Goal: Task Accomplishment & Management: Manage account settings

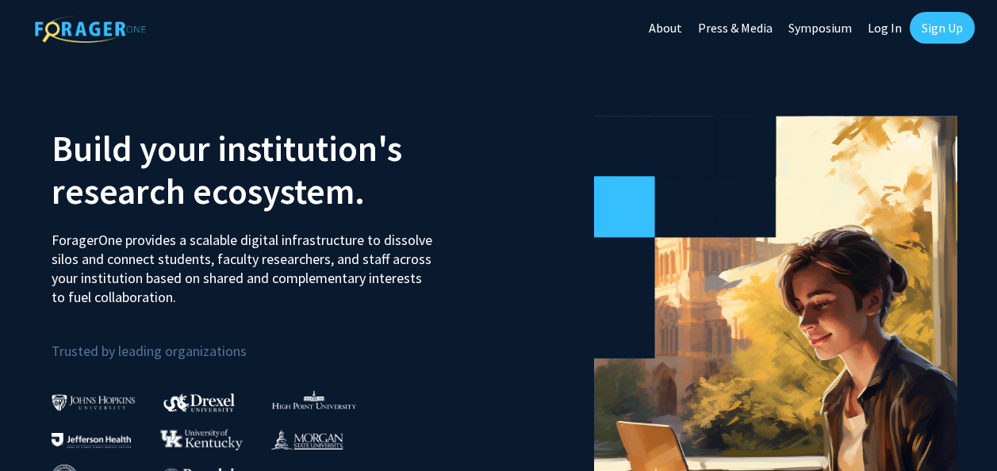
click at [921, 26] on link "Sign Up" at bounding box center [941, 28] width 65 height 32
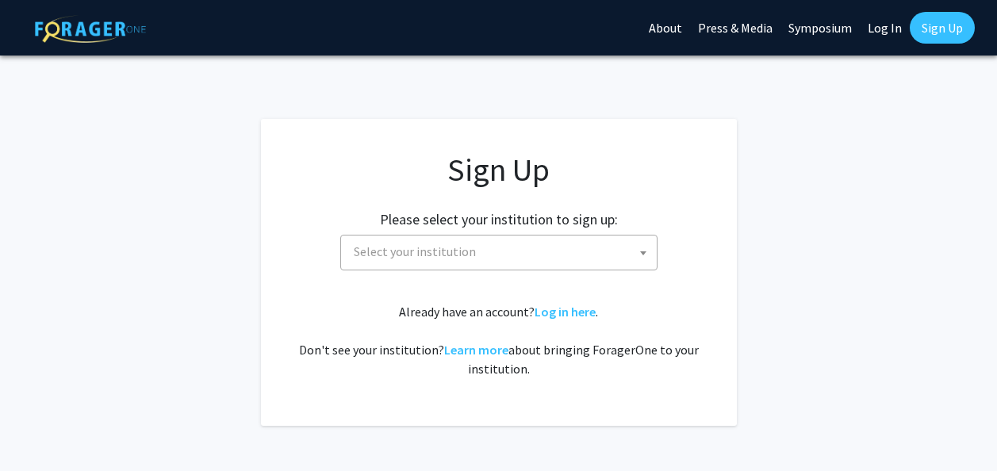
click at [607, 258] on span "Select your institution" at bounding box center [501, 251] width 309 height 33
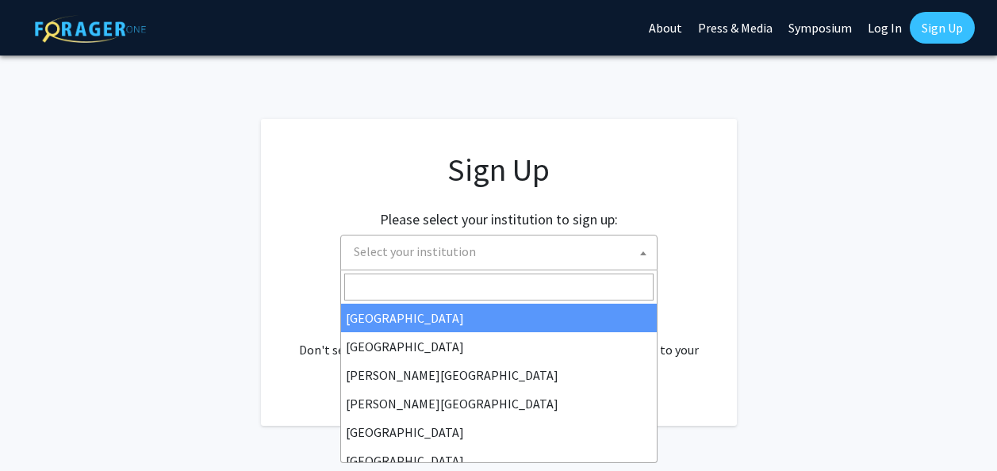
click at [779, 205] on app-signup "Sign Up Please select your institution to sign up: [GEOGRAPHIC_DATA] [GEOGRAPHI…" at bounding box center [498, 272] width 997 height 307
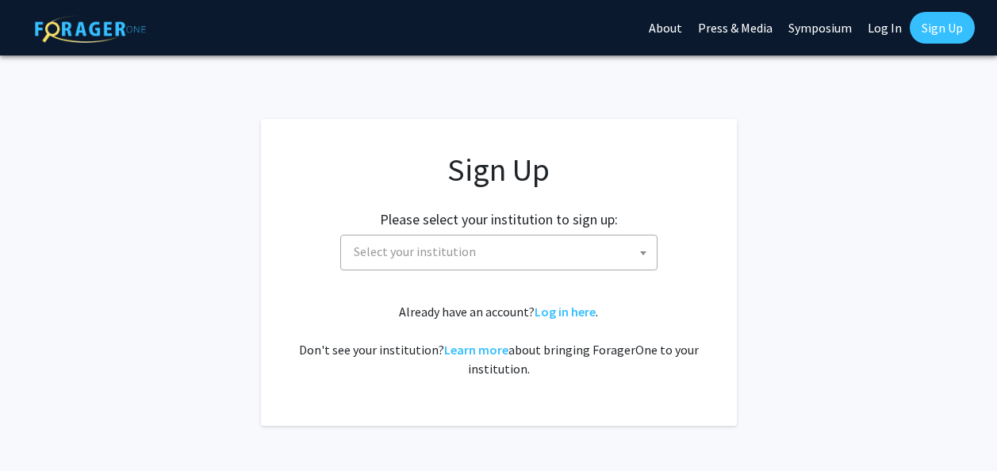
click at [896, 33] on link "Log In" at bounding box center [884, 27] width 50 height 55
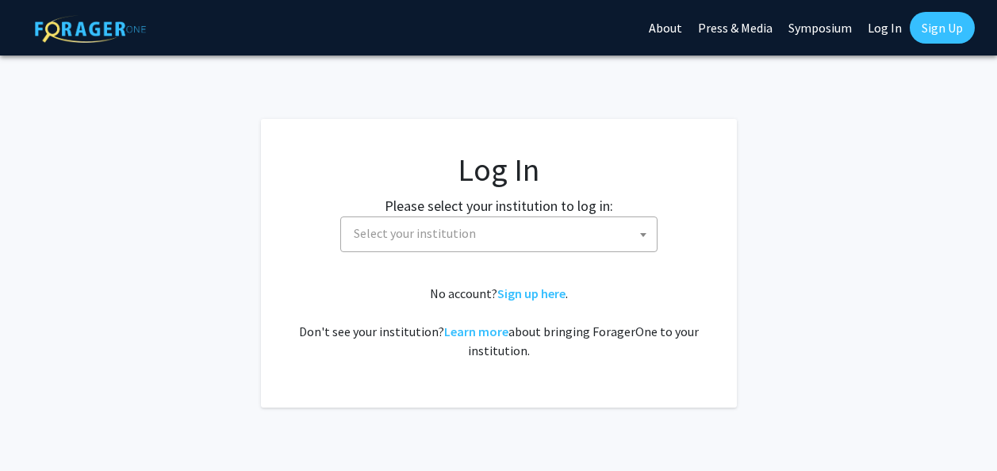
click at [612, 243] on span "Select your institution" at bounding box center [501, 233] width 309 height 33
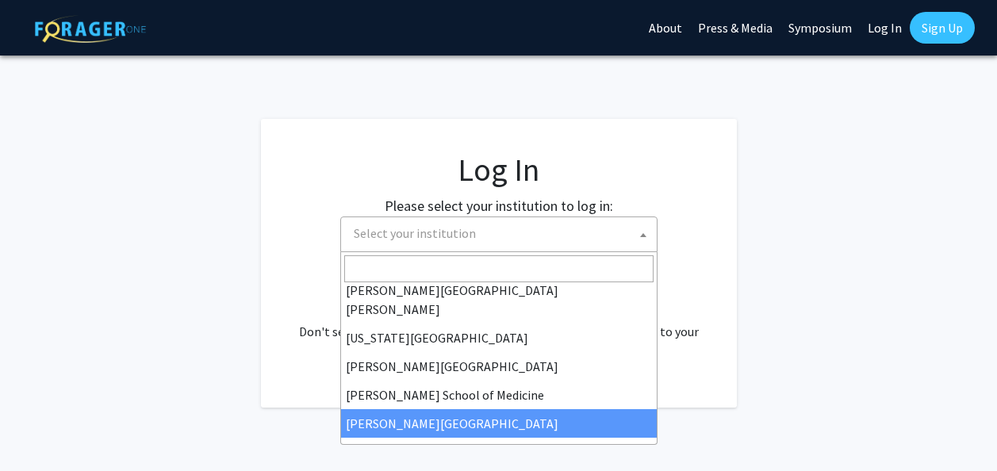
scroll to position [238, 0]
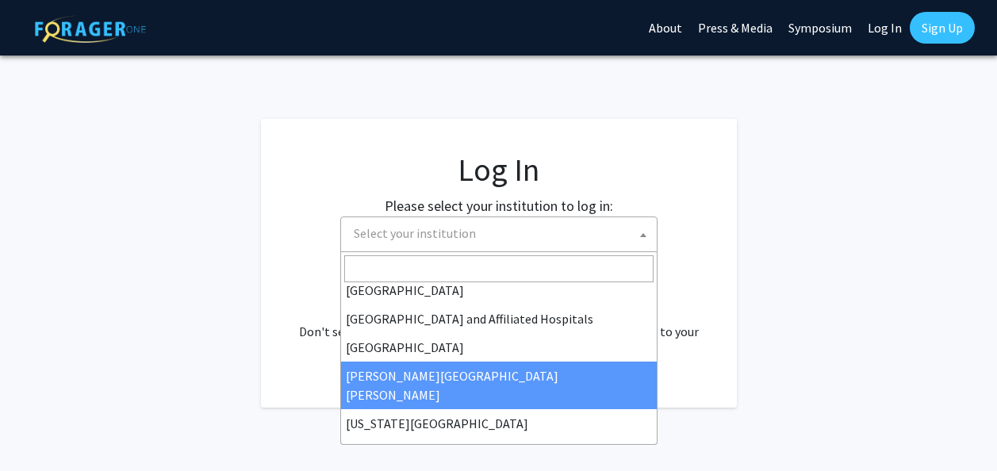
select select "1"
